Goal: Communication & Community: Connect with others

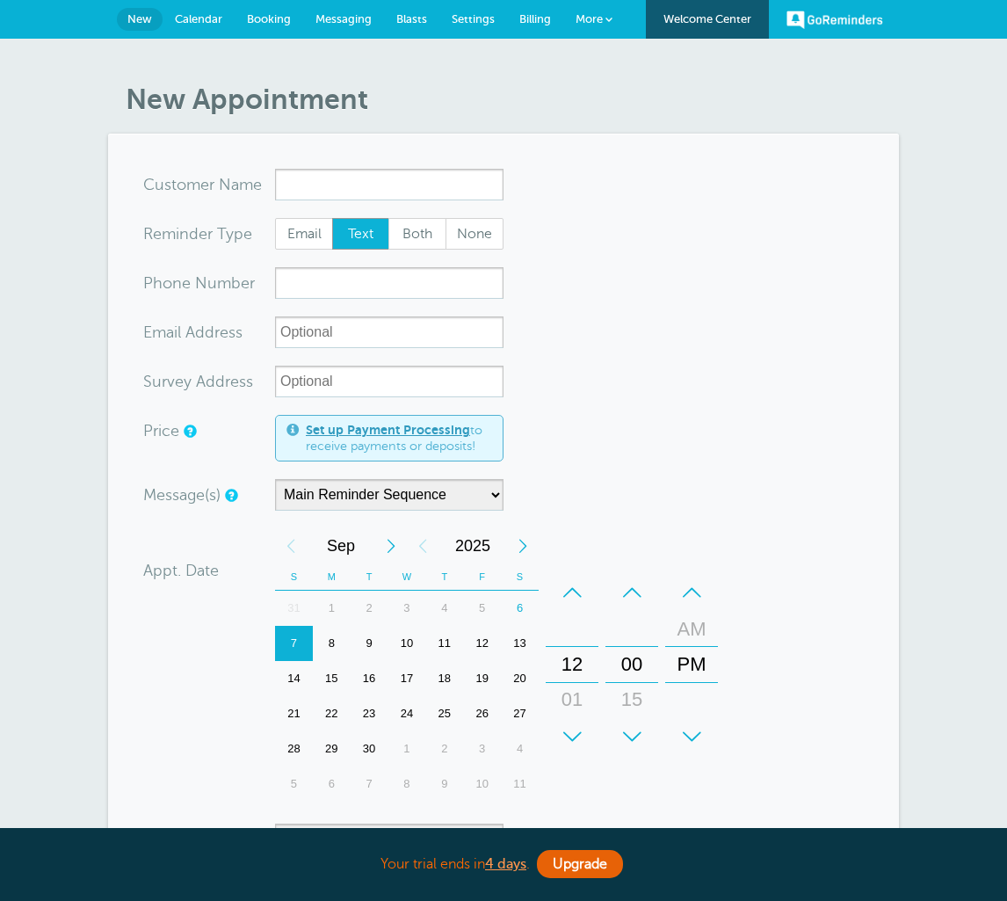
click at [0, 0] on html "Your trial ends [DATE] . Upgrade Your trial ends [DATE] . Upgrade GoReminders […" at bounding box center [503, 751] width 1007 height 1502
click at [333, 21] on span "Messaging" at bounding box center [343, 18] width 56 height 13
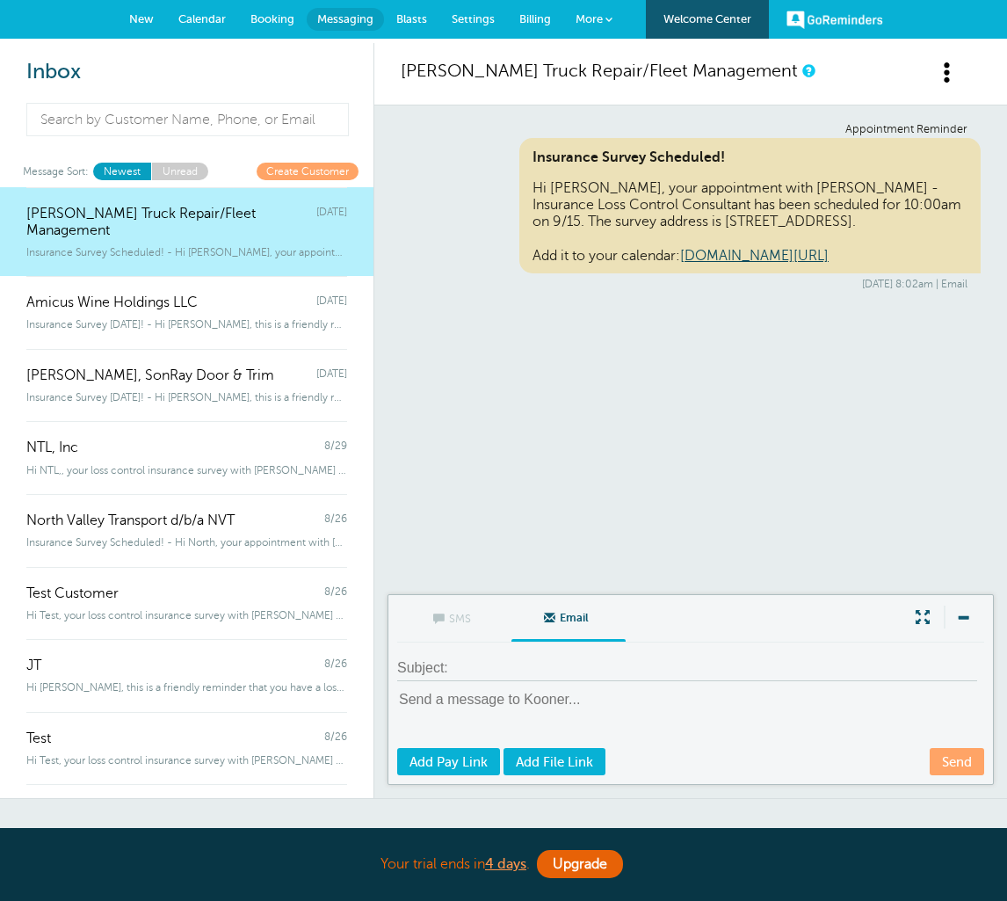
click at [0, 0] on html "Your trial ends [DATE] . Upgrade Your trial ends [DATE] . Upgrade GoReminders […" at bounding box center [503, 564] width 1007 height 1129
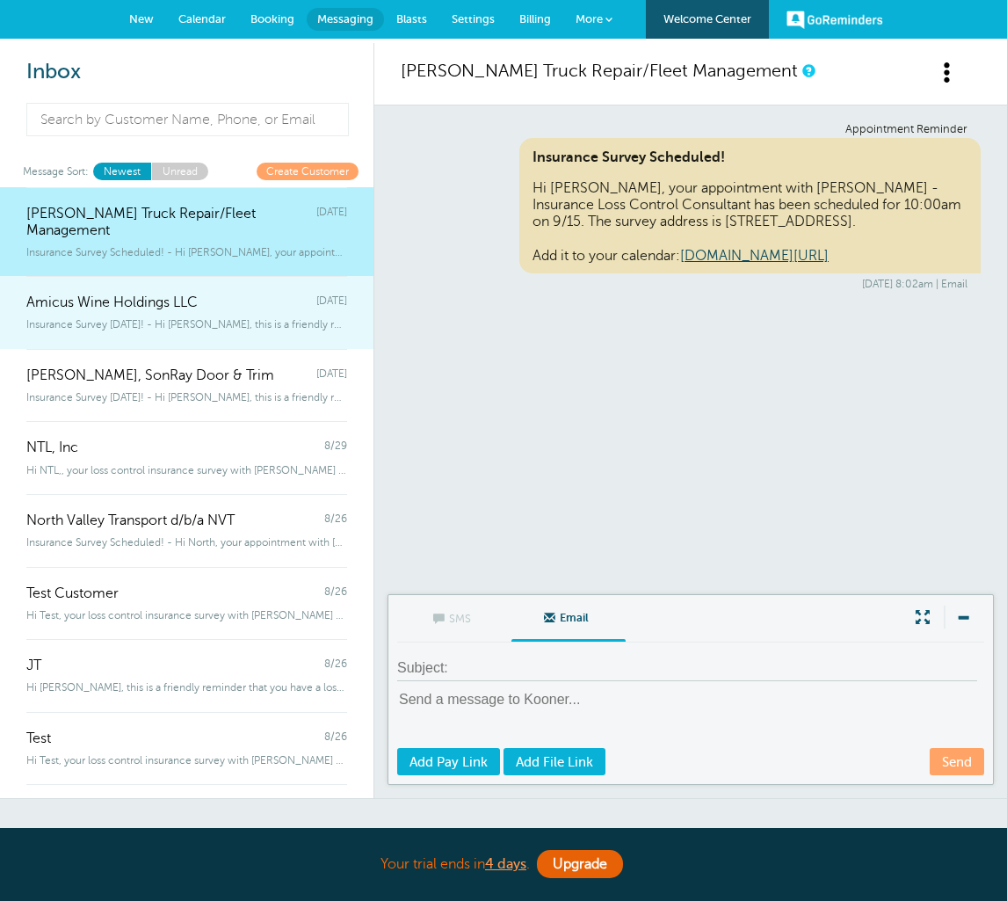
click at [147, 318] on span "Insurance Survey Today! - Hi Amicus, this is a friendly reminder that you have …" at bounding box center [186, 324] width 321 height 12
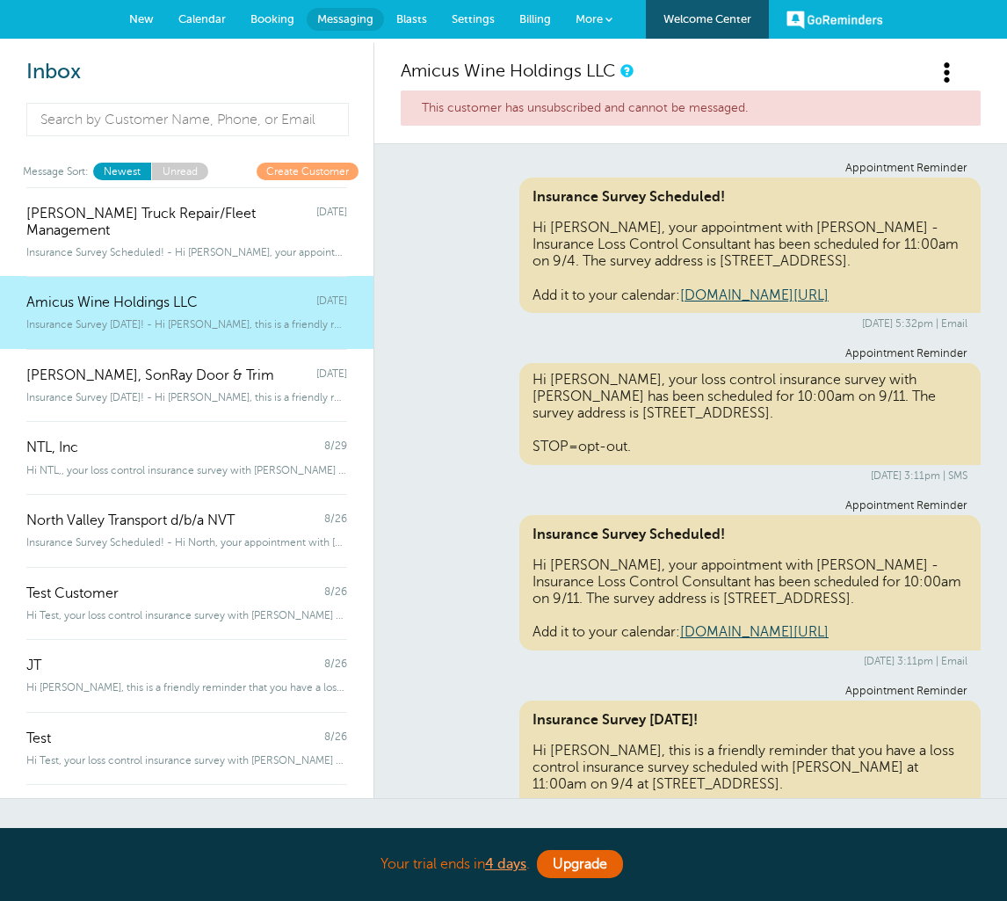
scroll to position [151, 0]
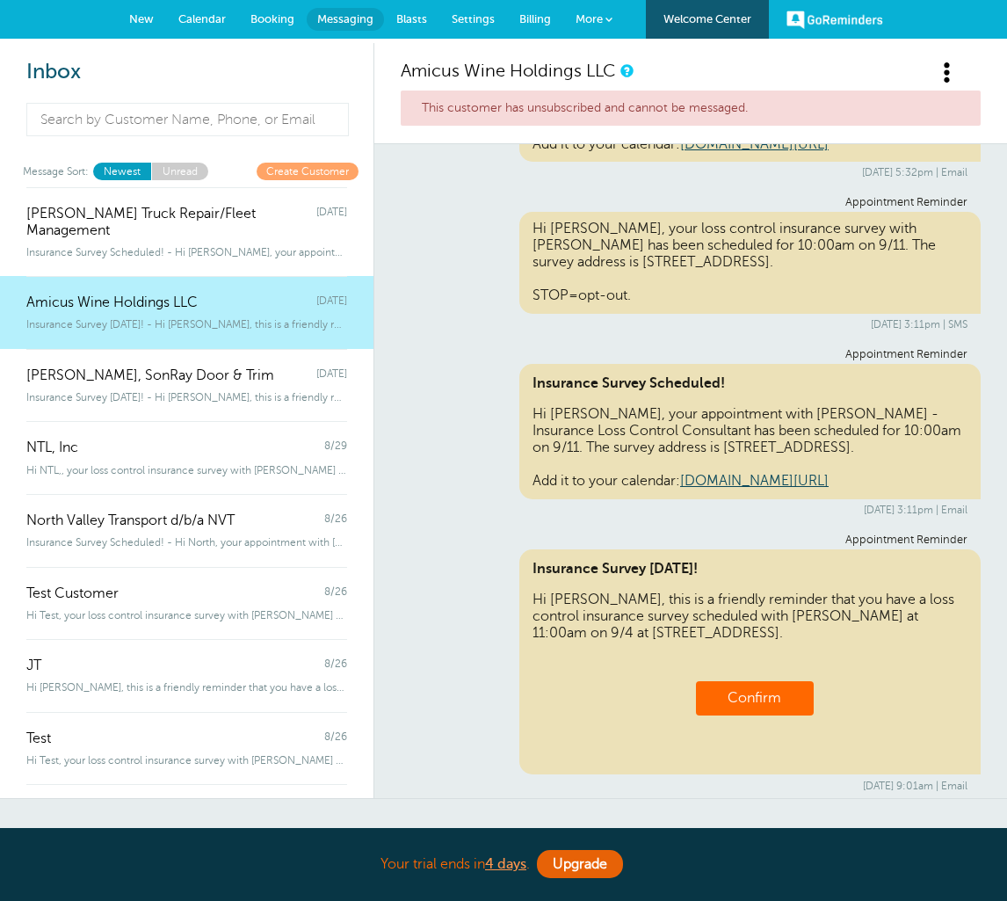
click at [0, 0] on html "Your trial ends [DATE] . Upgrade Your trial ends [DATE] . Upgrade GoReminders […" at bounding box center [503, 564] width 1007 height 1129
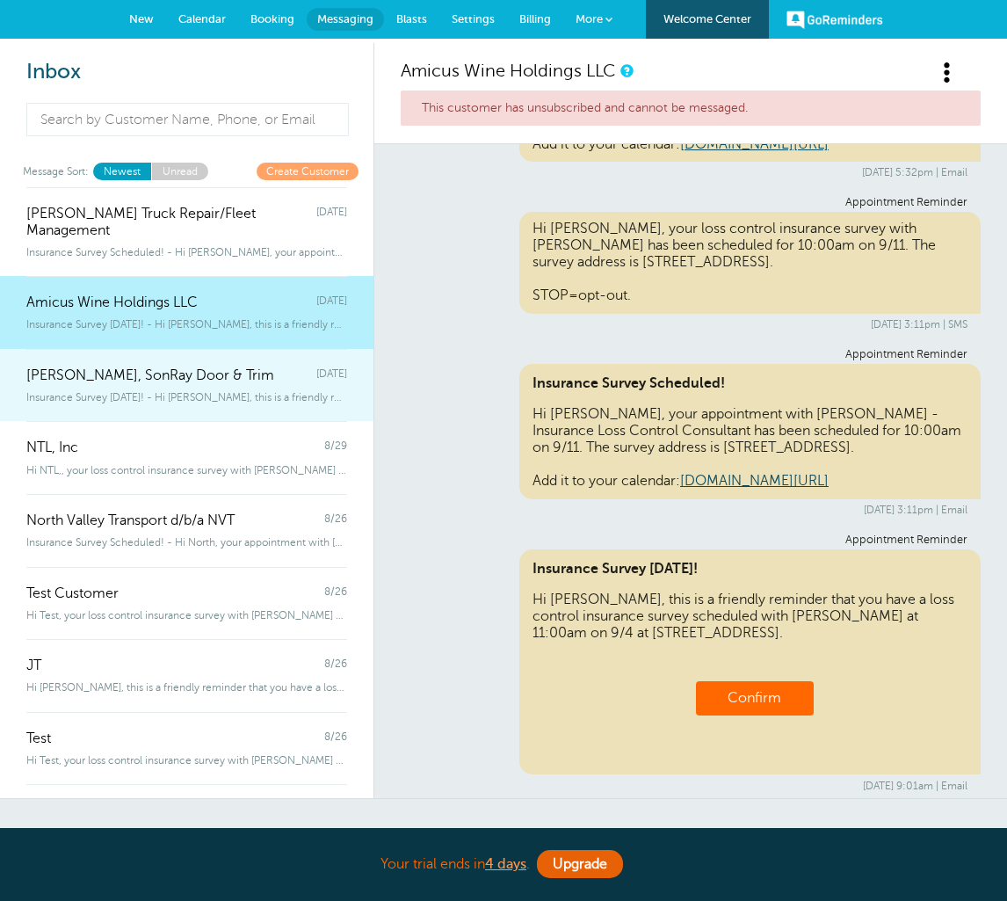
click at [215, 385] on link "Allison Mendez, SonRay Door & Trim Tuesday Insurance Survey Today! - Hi Allison…" at bounding box center [186, 385] width 373 height 73
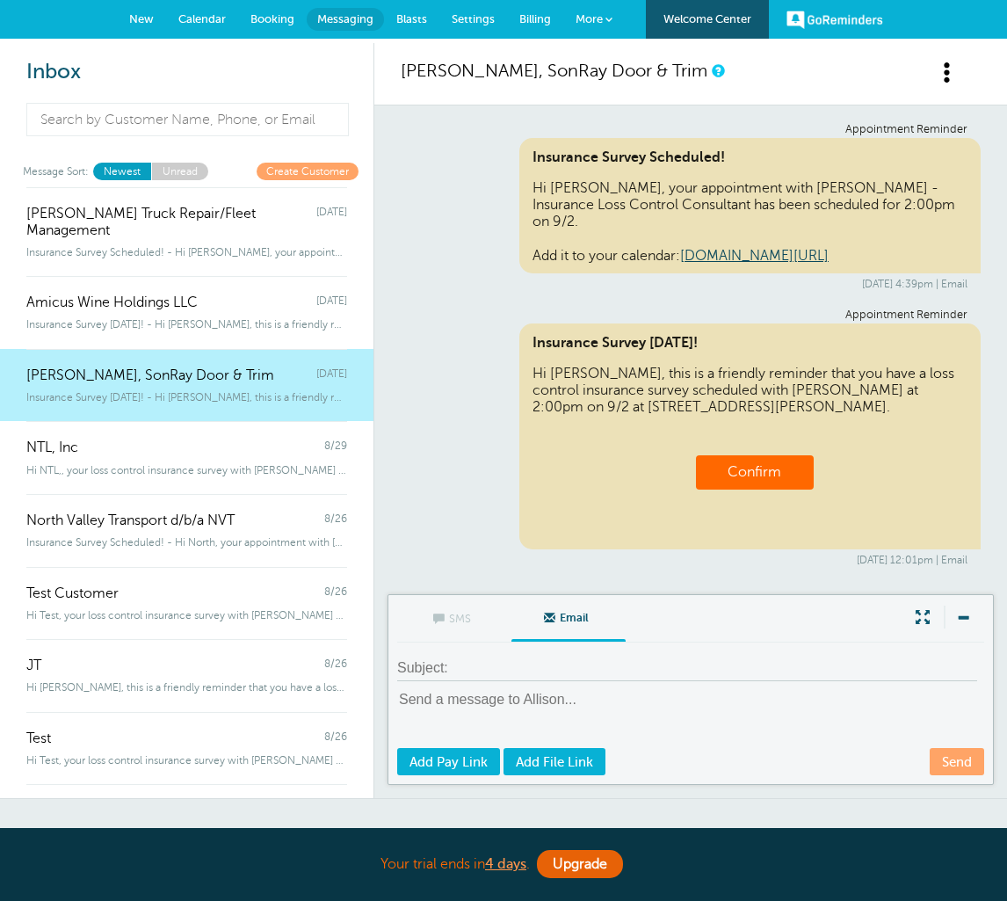
click at [0, 0] on html "Your trial ends [DATE] . Upgrade Your trial ends [DATE] . Upgrade GoReminders […" at bounding box center [503, 564] width 1007 height 1129
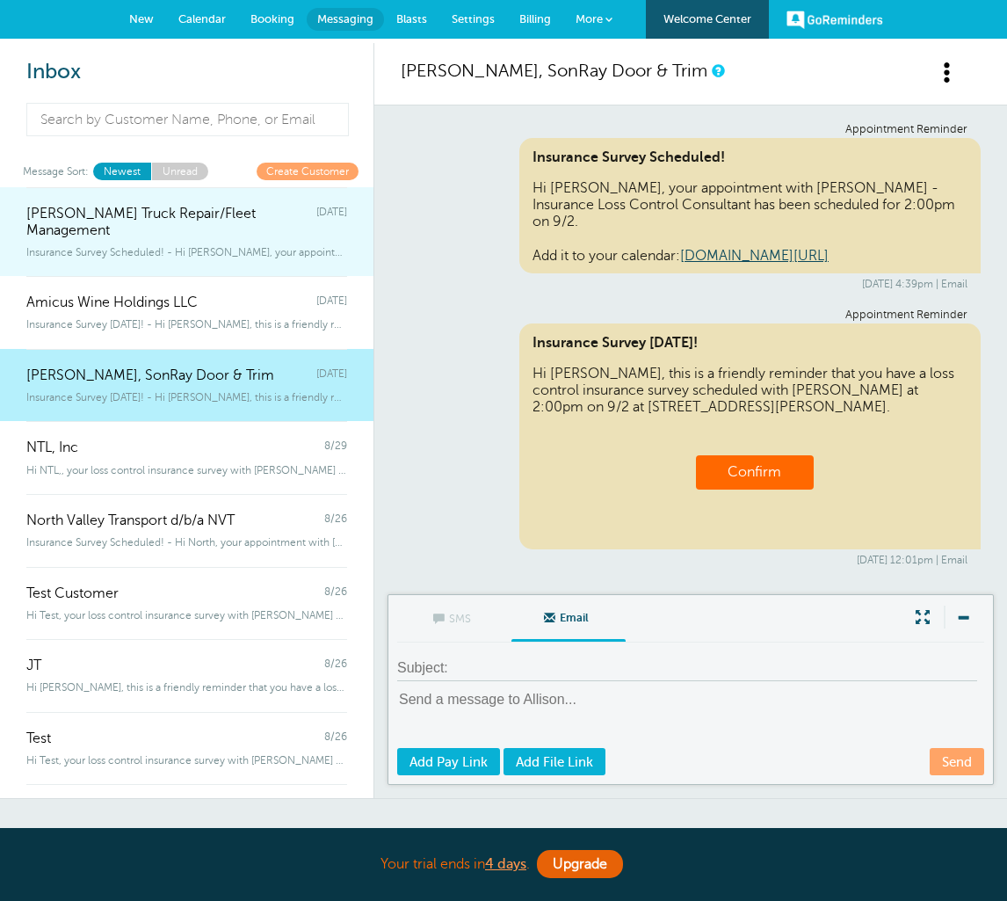
click at [156, 246] on span "Insurance Survey Scheduled! - Hi Kooner, your appointment with Dusti Tornay - I…" at bounding box center [186, 252] width 321 height 12
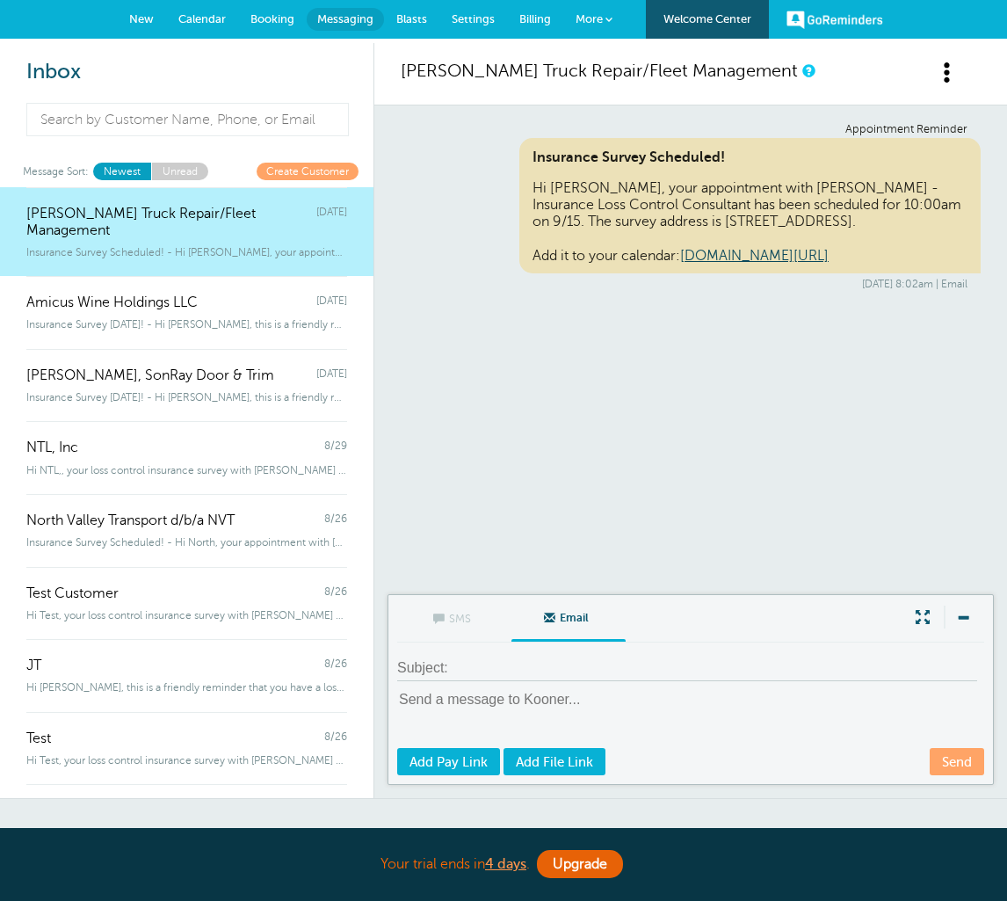
click at [0, 0] on html "Your trial ends [DATE] . Upgrade Your trial ends [DATE] . Upgrade GoReminders […" at bounding box center [503, 564] width 1007 height 1129
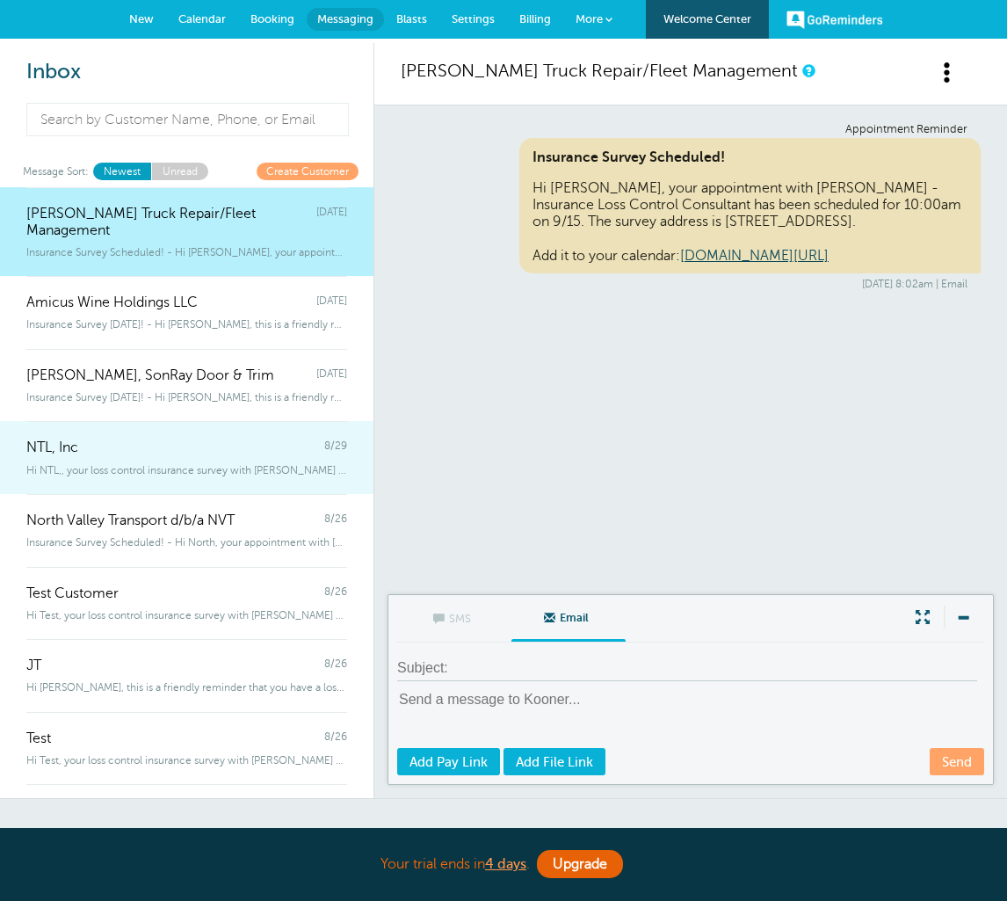
click at [117, 421] on div "NTL, Inc 8/29" at bounding box center [186, 438] width 321 height 35
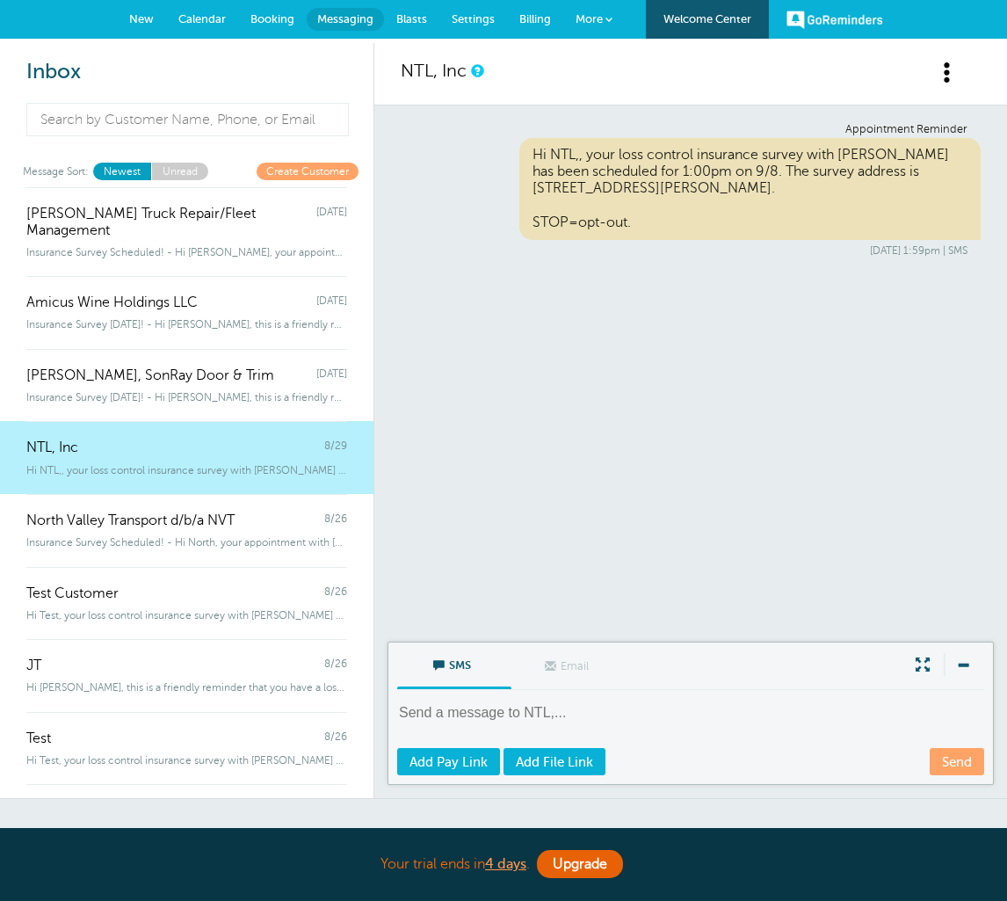
click at [0, 0] on html "Your trial ends [DATE] . Upgrade Your trial ends [DATE] . Upgrade GoReminders […" at bounding box center [503, 564] width 1007 height 1129
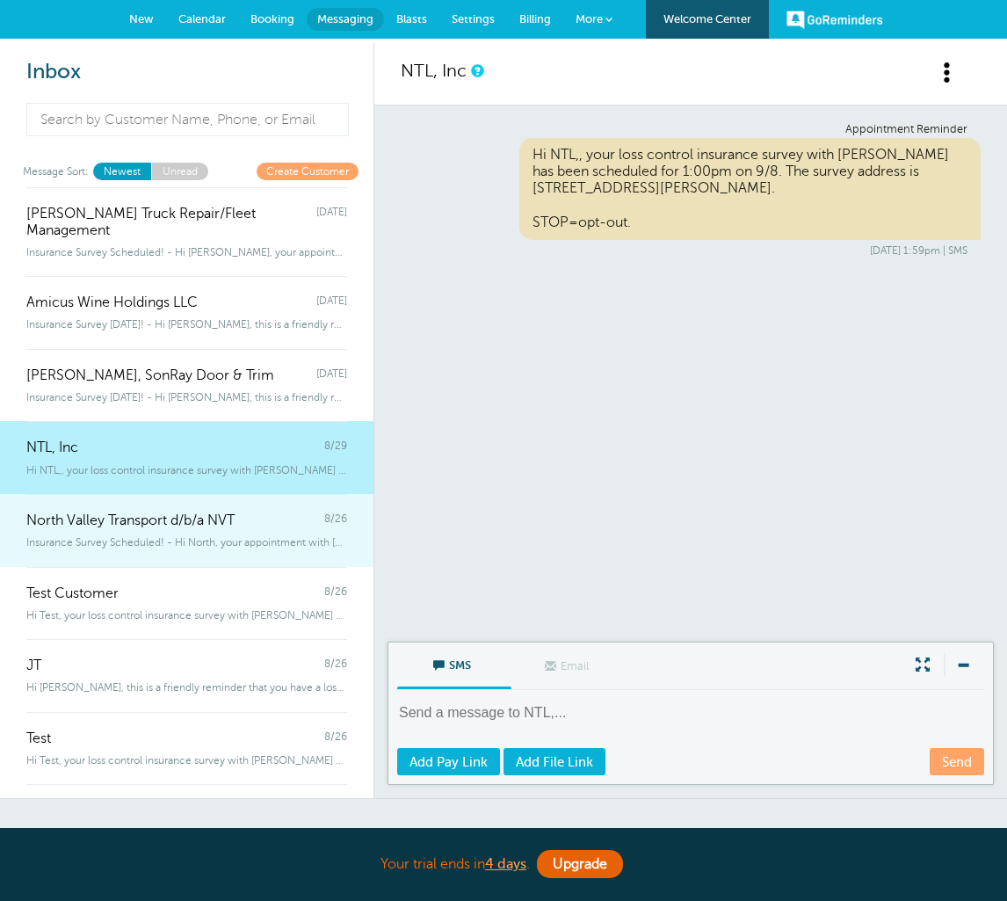
click at [117, 512] on span "North Valley Transport d/b/a NVT" at bounding box center [130, 520] width 208 height 17
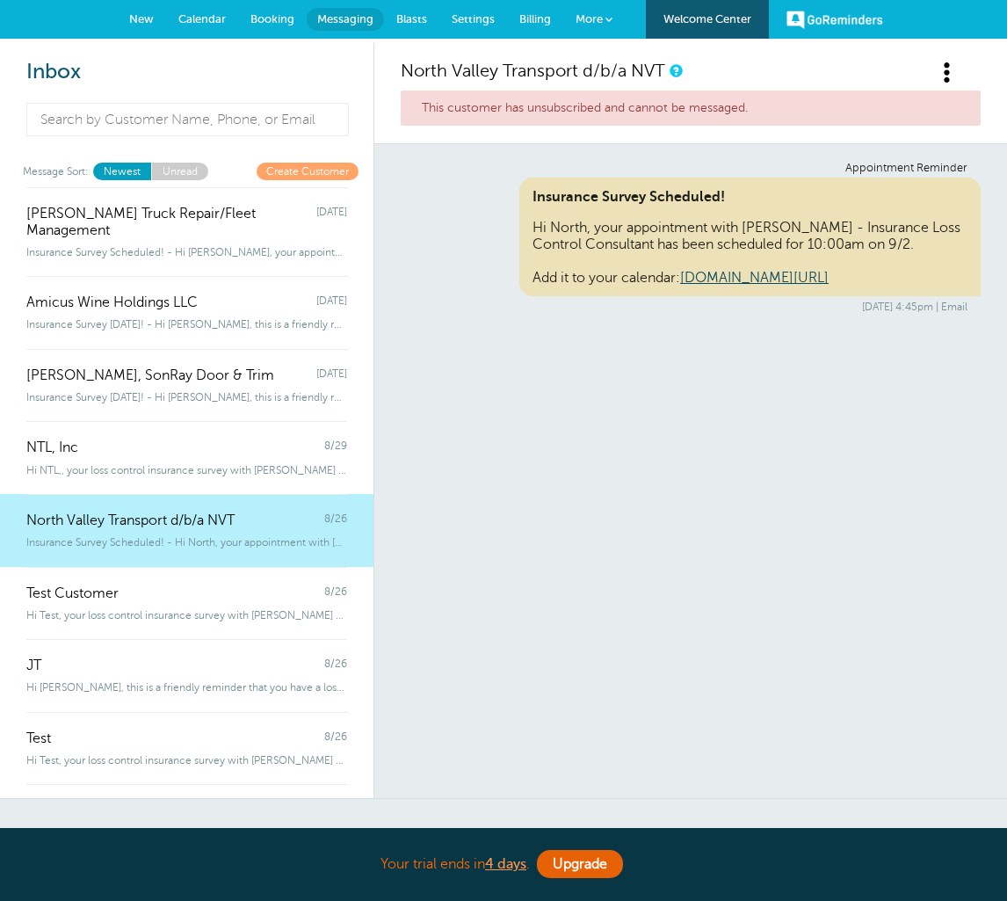
click at [0, 0] on html "Your trial ends [DATE] . Upgrade Your trial ends [DATE] . Upgrade GoReminders […" at bounding box center [503, 564] width 1007 height 1129
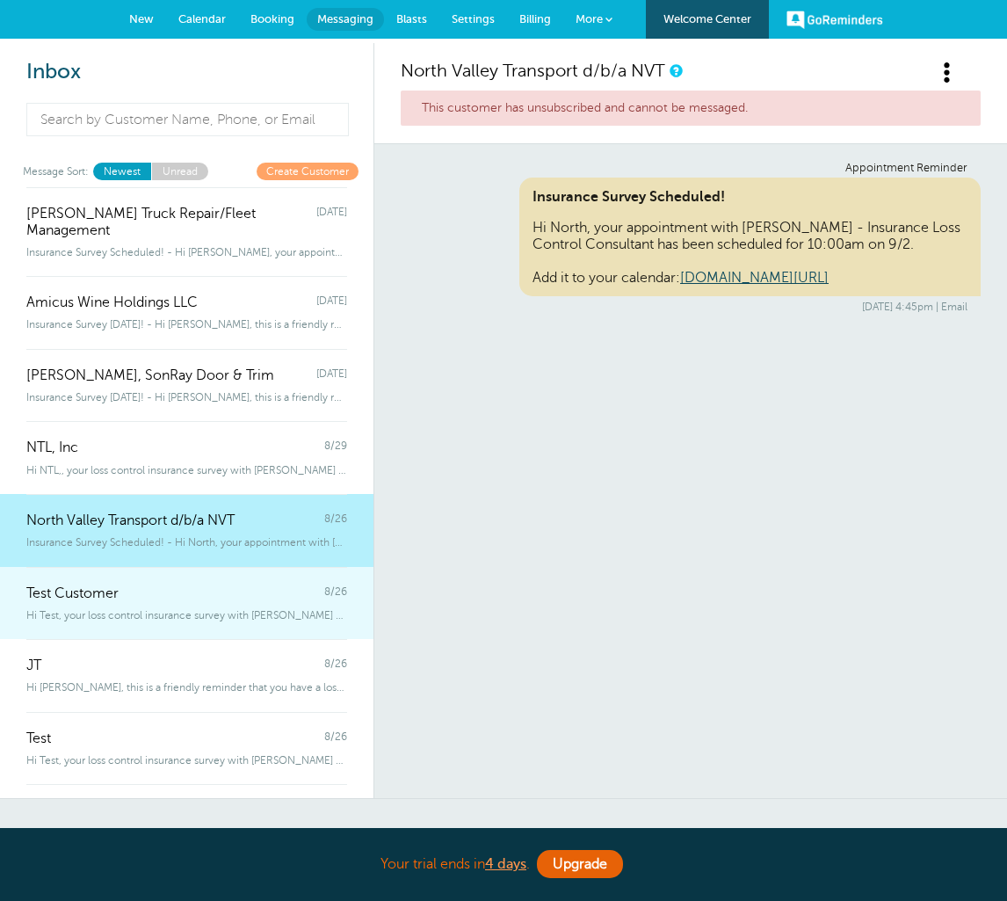
click at [110, 609] on span "Hi Test, your loss control insurance survey with Dusti Tornay has been sche" at bounding box center [186, 615] width 321 height 12
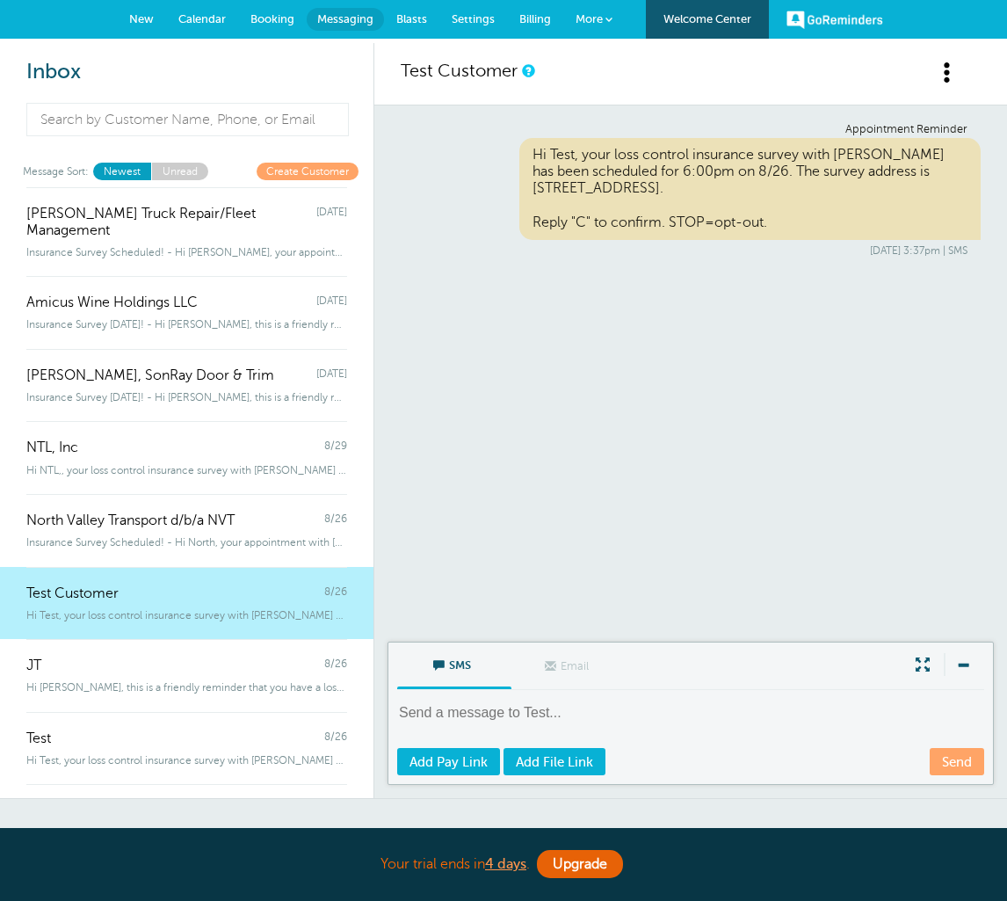
click at [0, 0] on html "Your trial ends [DATE] . Upgrade Your trial ends [DATE] . Upgrade GoReminders […" at bounding box center [503, 564] width 1007 height 1129
click at [967, 673] on span at bounding box center [962, 664] width 37 height 23
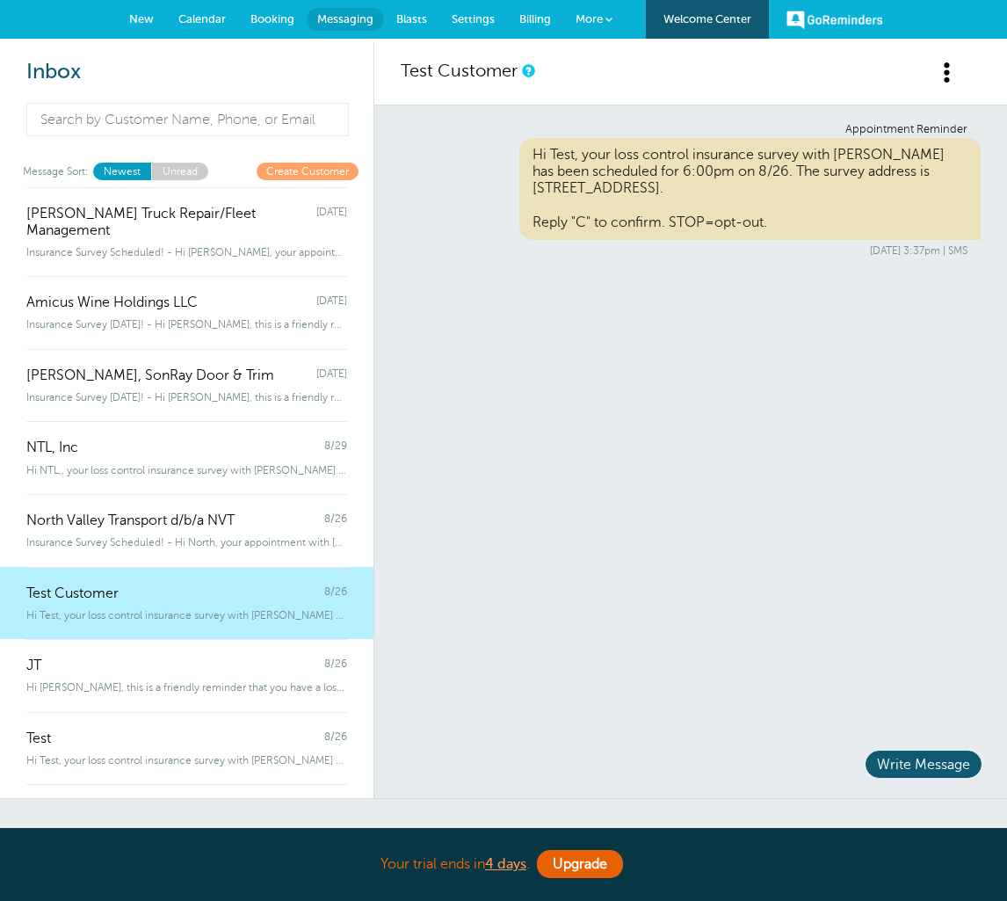
click at [0, 0] on html "Your trial ends [DATE] . Upgrade Your trial ends [DATE] . Upgrade GoReminders […" at bounding box center [503, 564] width 1007 height 1129
click at [966, 672] on div "Appointment Reminder Hi Test, your loss control insurance survey with Dusti Tor…" at bounding box center [690, 422] width 633 height 635
click at [0, 0] on html "Your trial ends [DATE] . Upgrade Your trial ends [DATE] . Upgrade GoReminders […" at bounding box center [503, 564] width 1007 height 1129
click at [947, 63] on span at bounding box center [948, 73] width 22 height 22
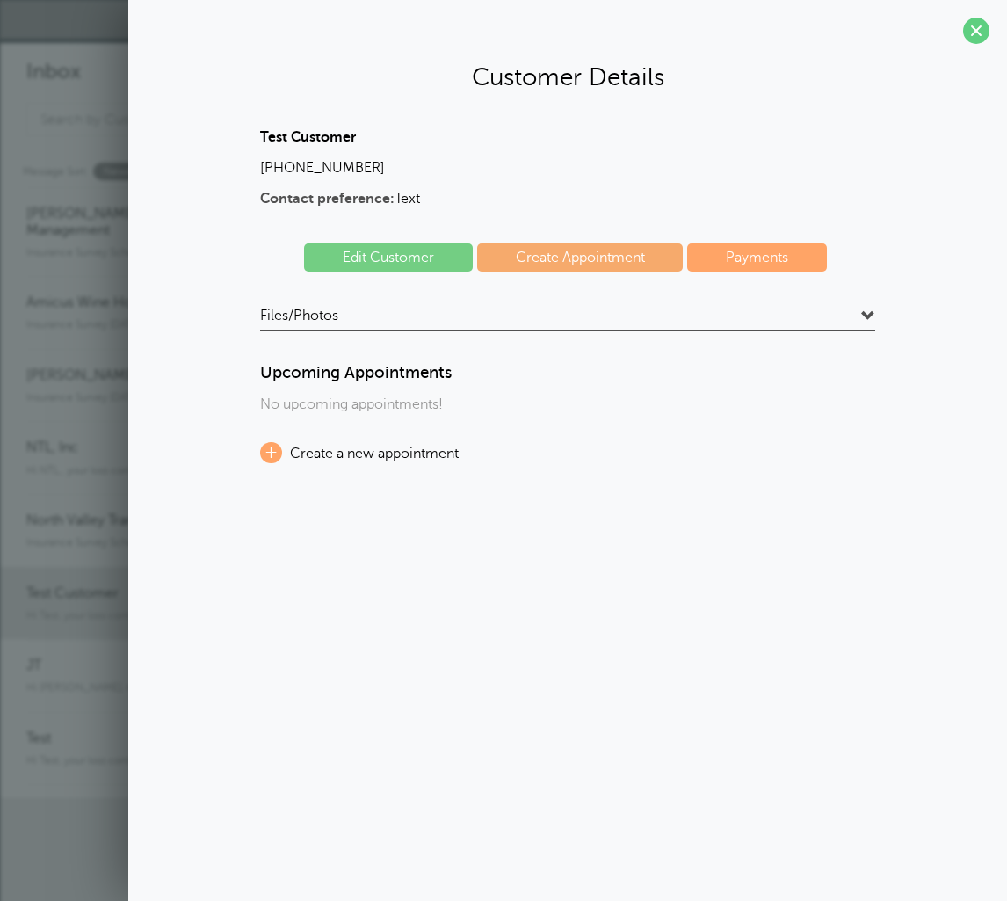
click at [0, 0] on html "Your trial ends [DATE] . Upgrade Your trial ends [DATE] . Upgrade GoReminders […" at bounding box center [503, 466] width 1007 height 933
click at [978, 22] on span at bounding box center [976, 31] width 26 height 26
